Goal: Task Accomplishment & Management: Use online tool/utility

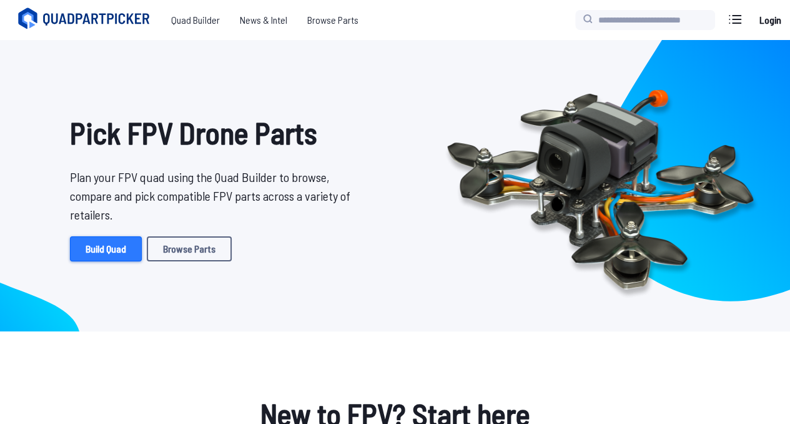
click at [81, 247] on link "Build Quad" at bounding box center [106, 248] width 72 height 25
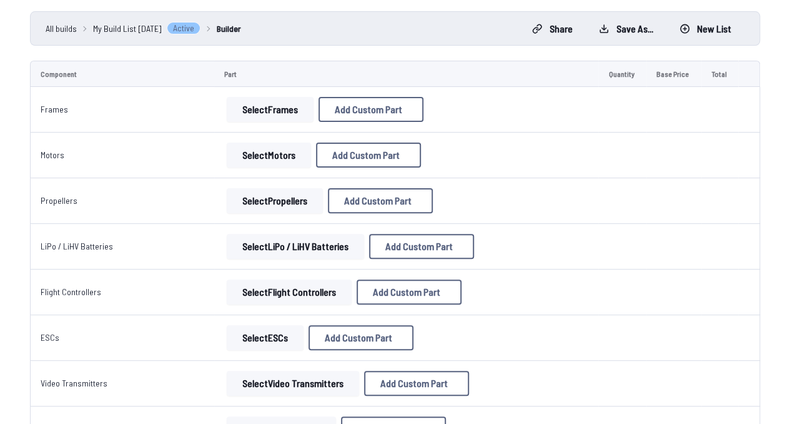
scroll to position [21, 0]
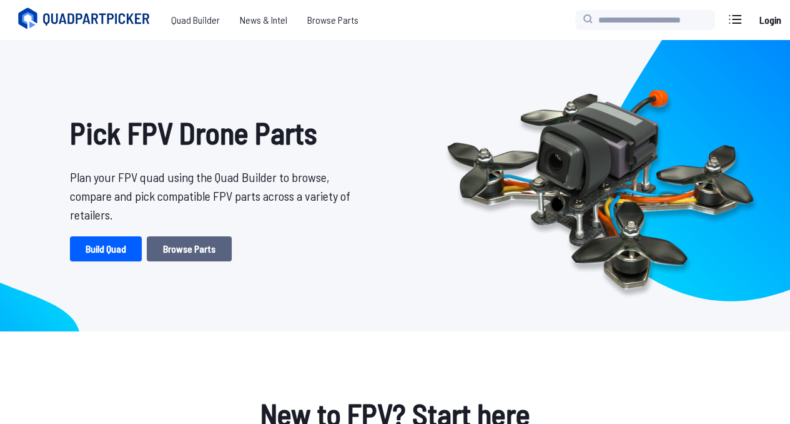
click at [187, 242] on link "Browse Parts" at bounding box center [189, 248] width 85 height 25
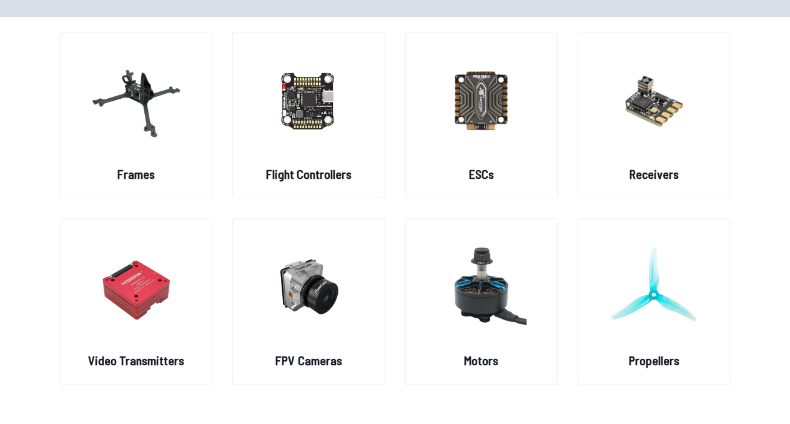
scroll to position [104, 0]
